Goal: Information Seeking & Learning: Learn about a topic

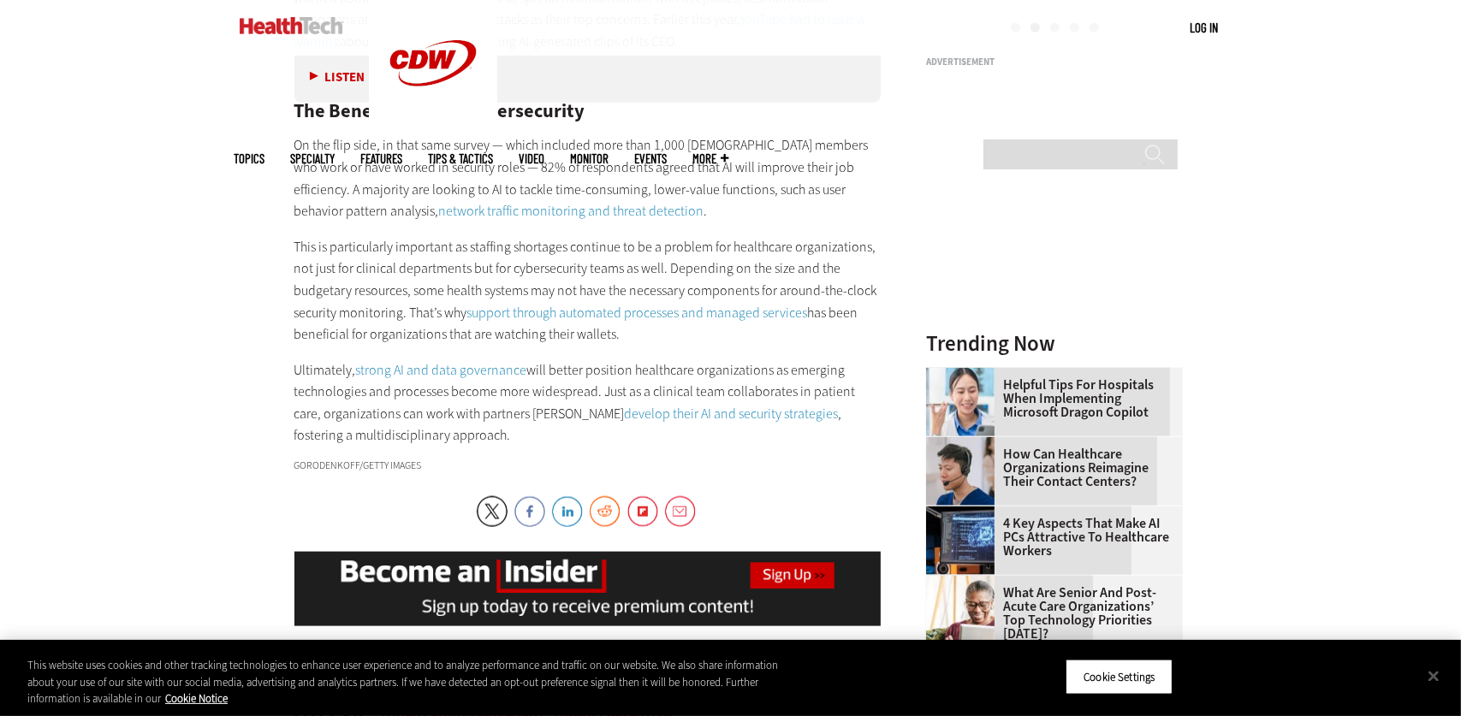
scroll to position [2139, 0]
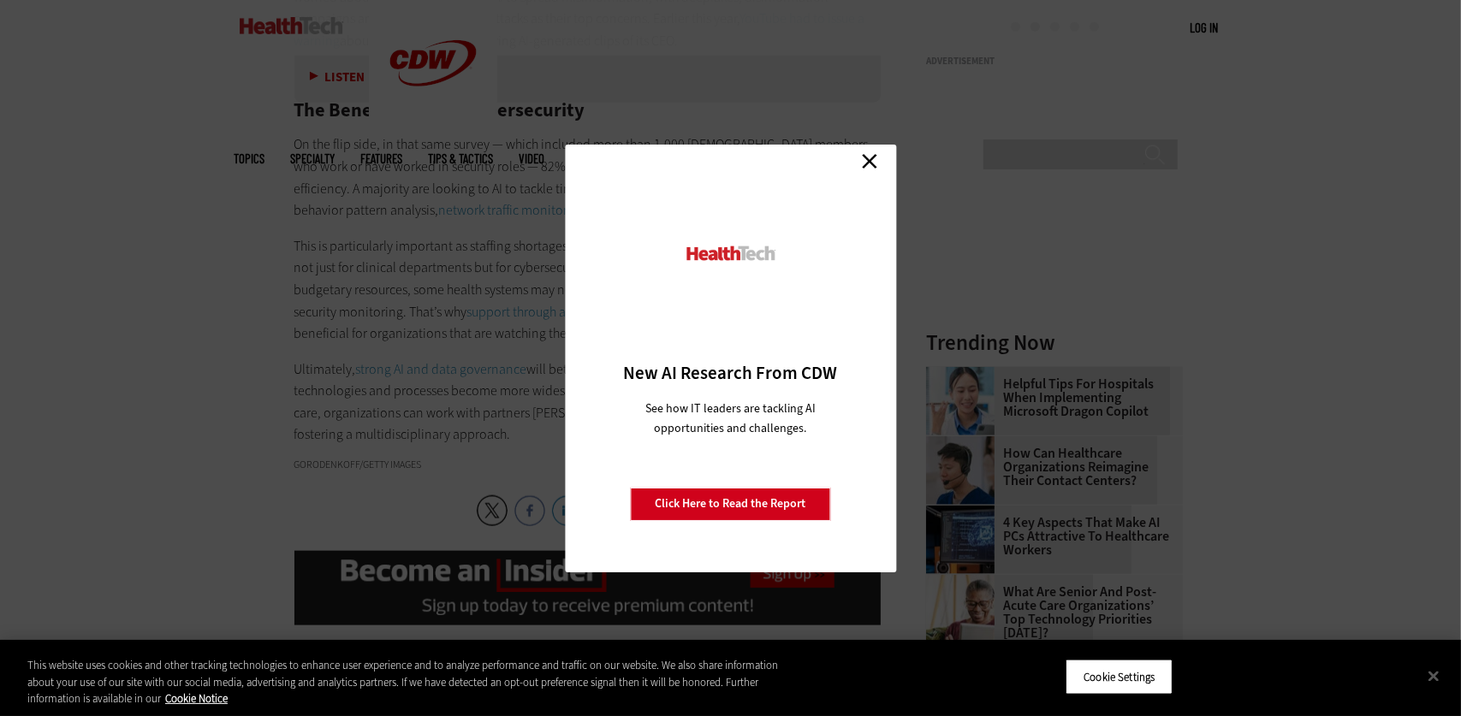
click at [868, 160] on link "Close" at bounding box center [869, 162] width 26 height 26
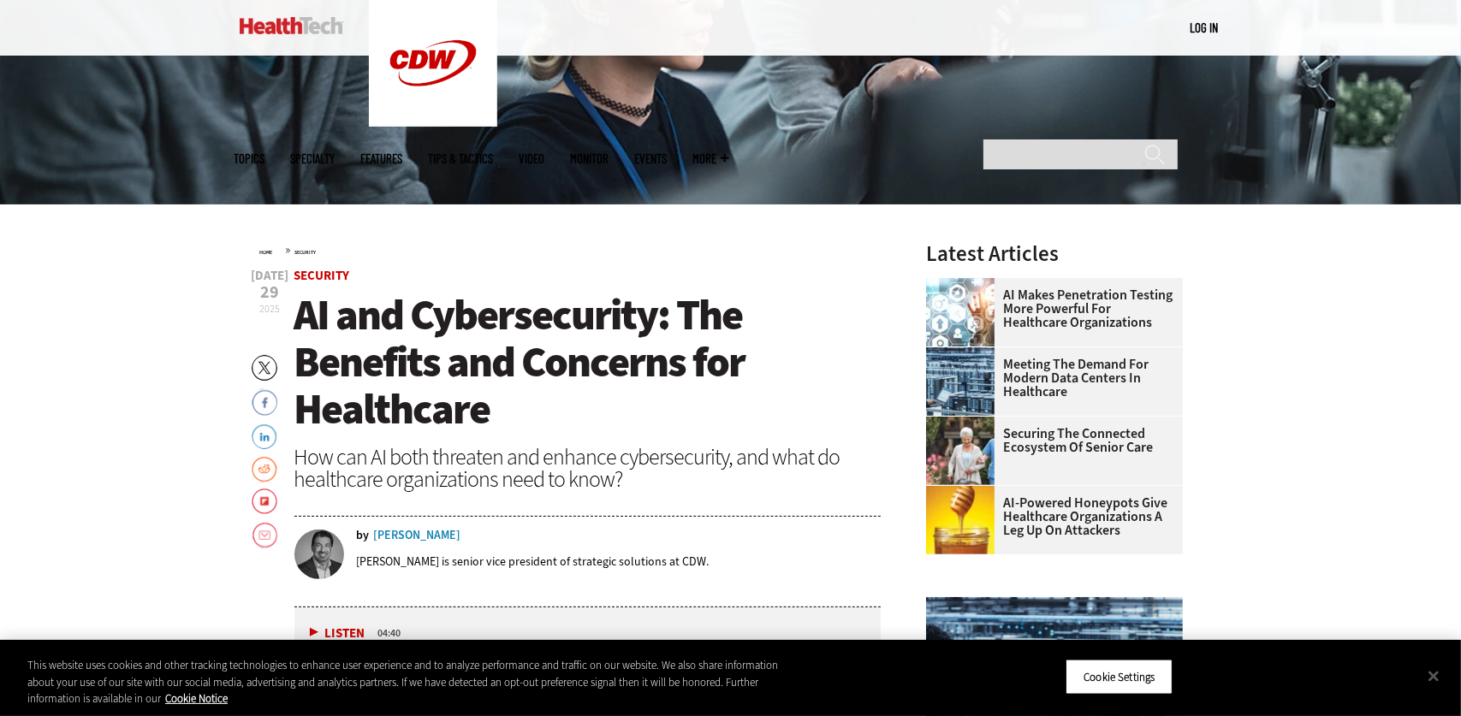
scroll to position [428, 0]
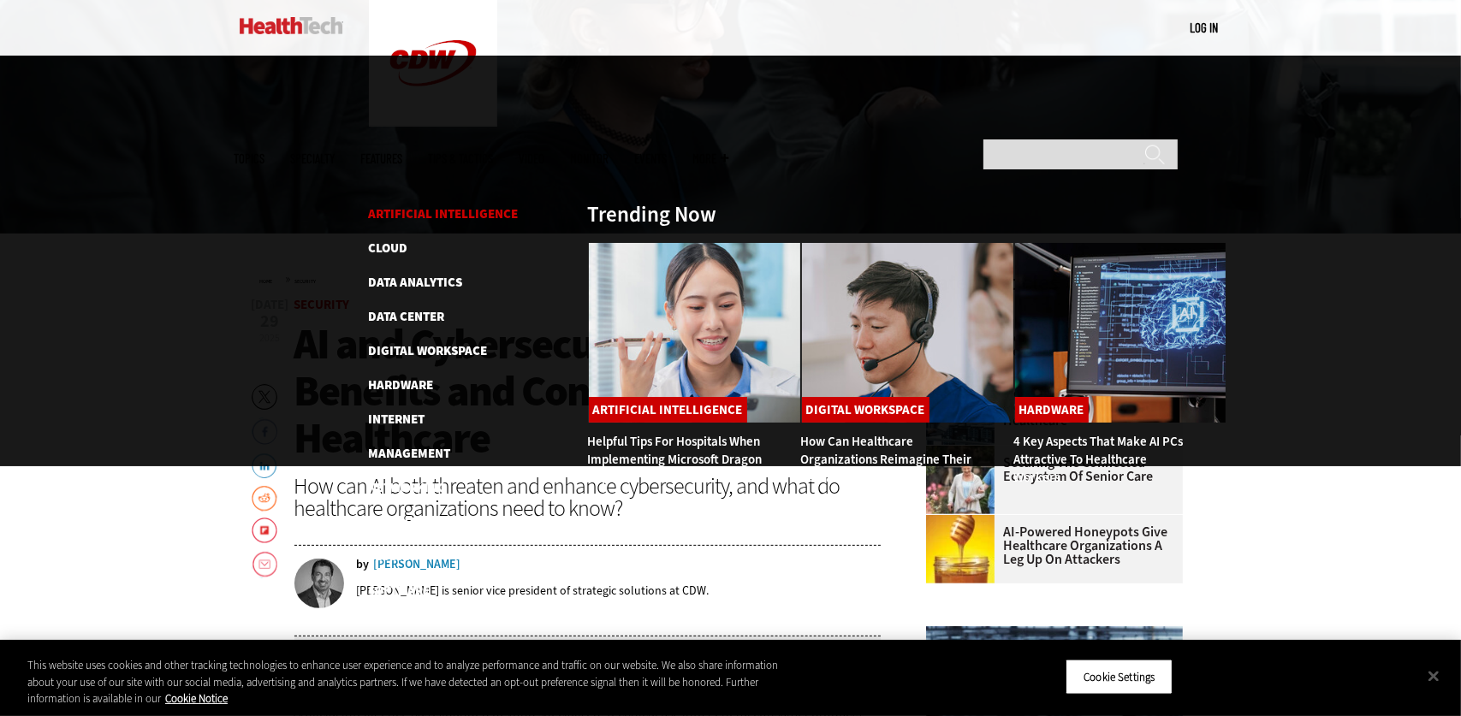
click at [436, 205] on link "Artificial Intelligence" at bounding box center [444, 213] width 150 height 17
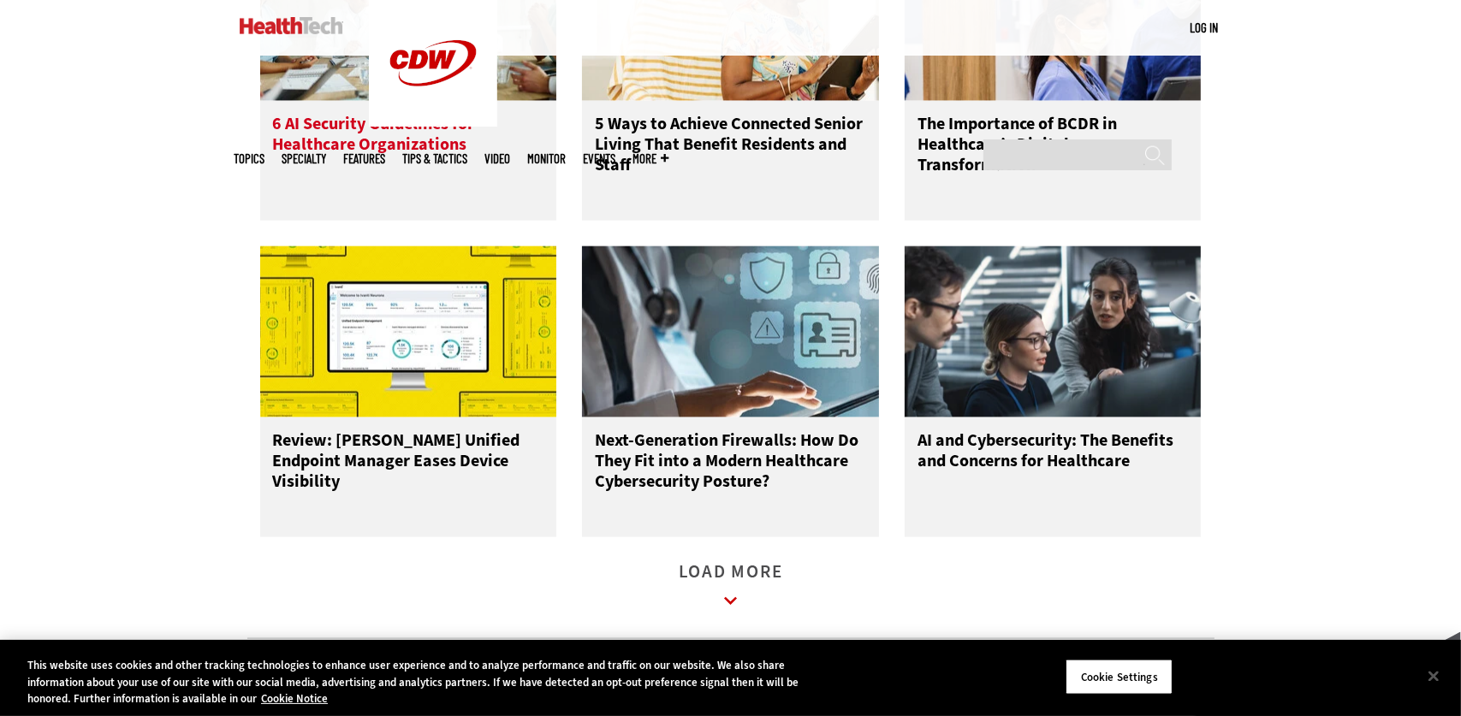
scroll to position [2225, 0]
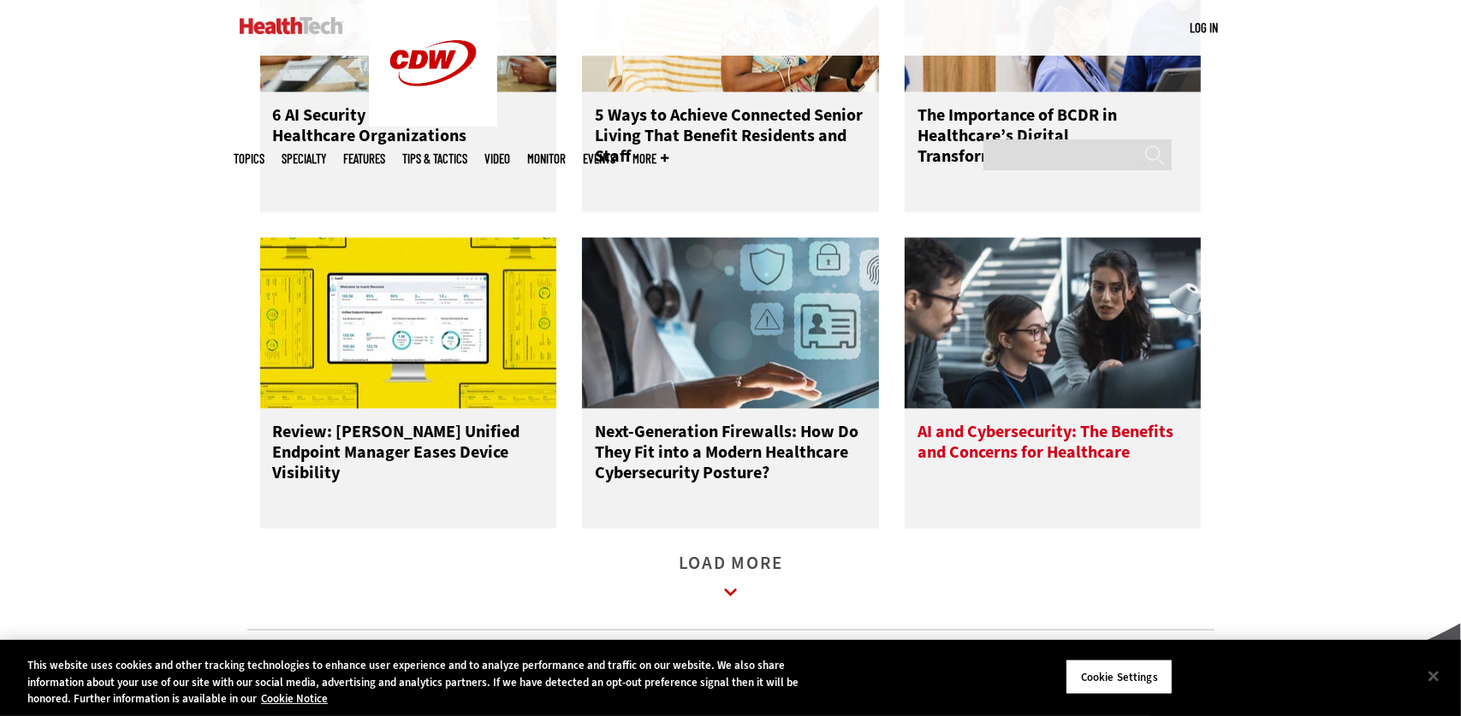
click at [1015, 468] on h3 "AI and Cybersecurity: The Benefits and Concerns for Healthcare" at bounding box center [1052, 456] width 271 height 68
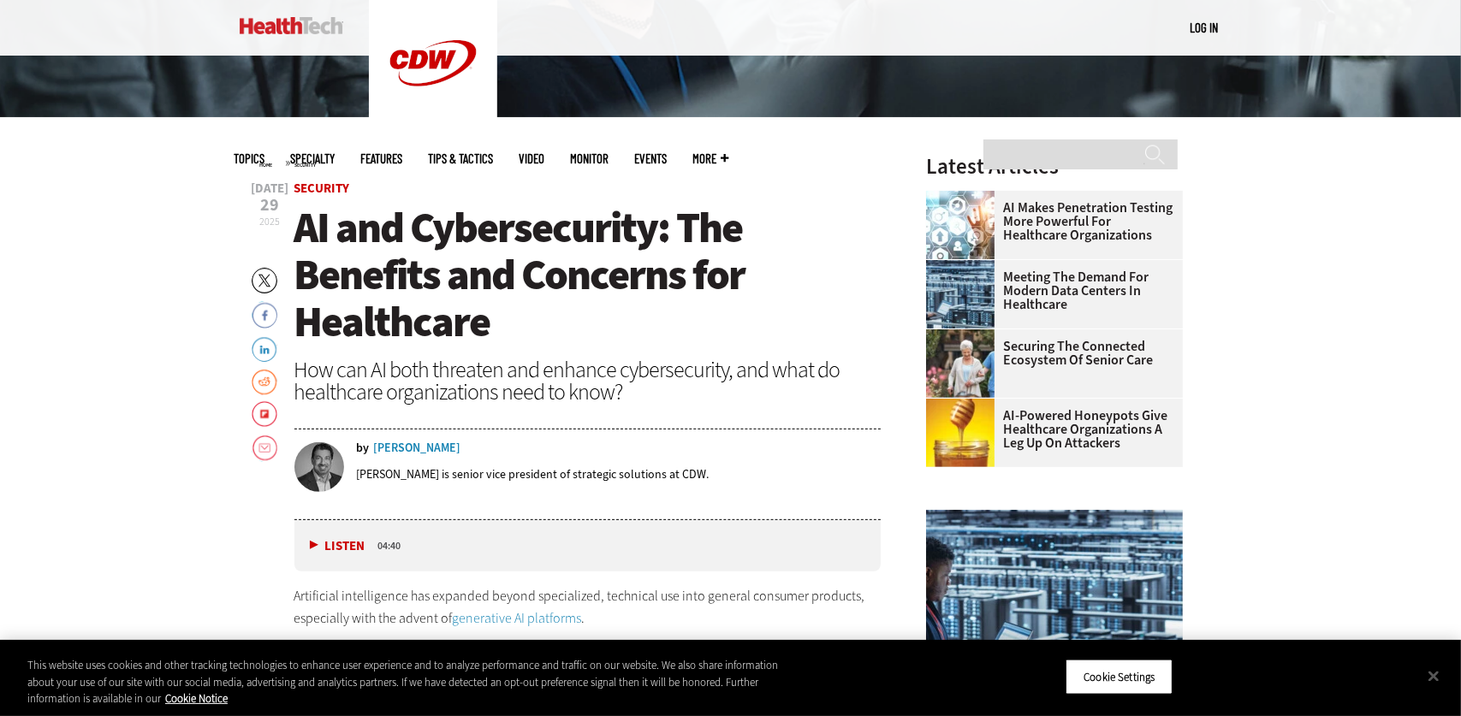
scroll to position [513, 0]
